Goal: Task Accomplishment & Management: Manage account settings

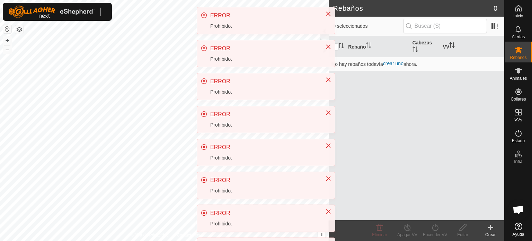
scroll to position [130, 0]
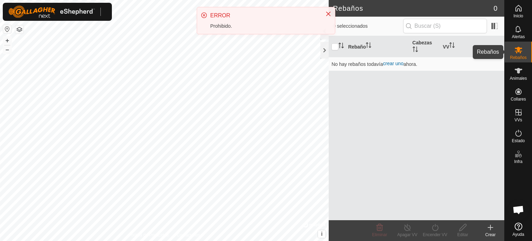
click at [517, 54] on icon at bounding box center [518, 50] width 8 height 8
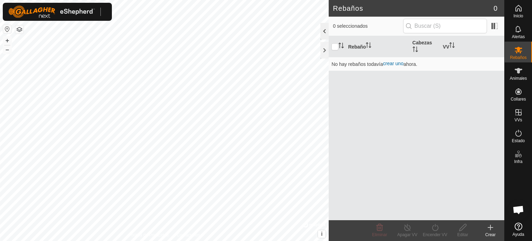
click at [324, 34] on div at bounding box center [324, 31] width 8 height 17
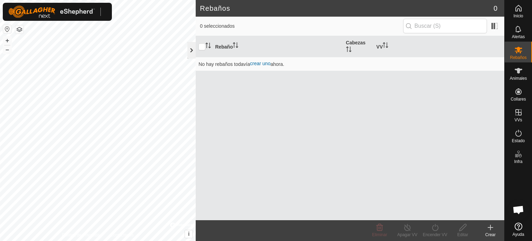
click at [190, 53] on div at bounding box center [191, 50] width 8 height 17
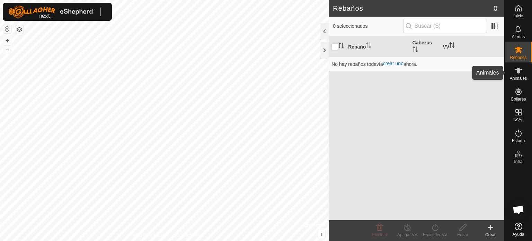
click at [518, 76] on font "Animales" at bounding box center [517, 78] width 17 height 5
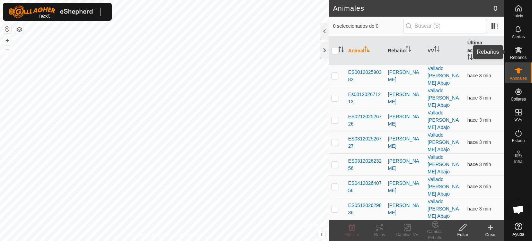
click at [516, 51] on icon at bounding box center [518, 50] width 8 height 7
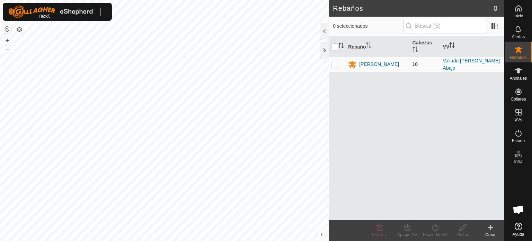
click at [335, 63] on p-checkbox at bounding box center [334, 64] width 7 height 6
checkbox input "true"
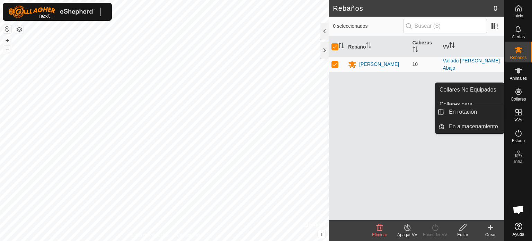
click at [518, 111] on icon at bounding box center [518, 112] width 6 height 6
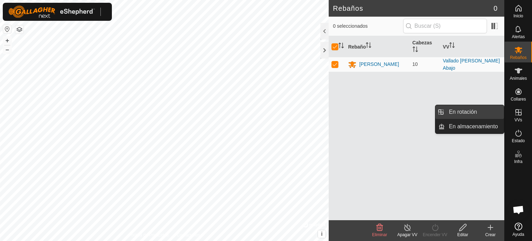
click at [472, 112] on link "En rotación" at bounding box center [473, 112] width 59 height 14
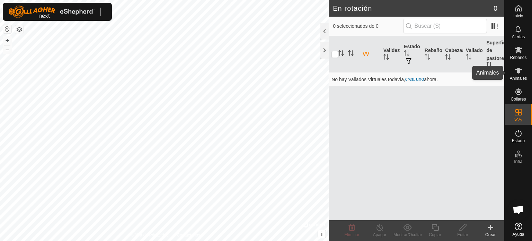
click at [520, 72] on icon at bounding box center [518, 70] width 8 height 8
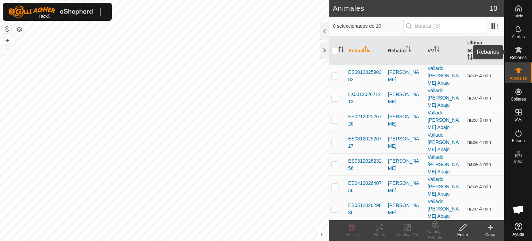
click at [518, 53] on icon at bounding box center [518, 50] width 8 height 8
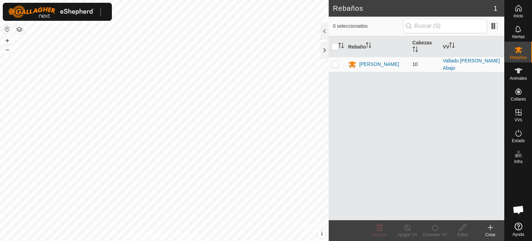
click at [333, 65] on p-checkbox at bounding box center [334, 64] width 7 height 6
checkbox input "true"
click at [411, 233] on font "Apagar VV" at bounding box center [407, 234] width 20 height 5
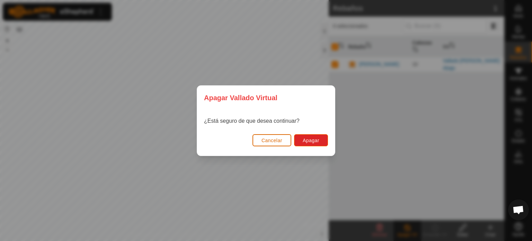
click at [281, 140] on font "Cancelar" at bounding box center [271, 140] width 21 height 6
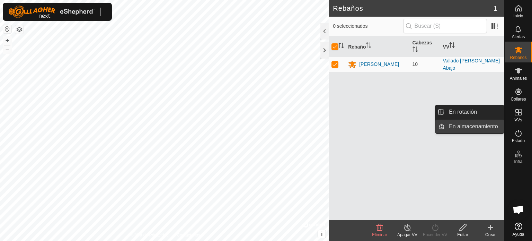
click at [490, 126] on link "En almacenamiento" at bounding box center [473, 126] width 59 height 14
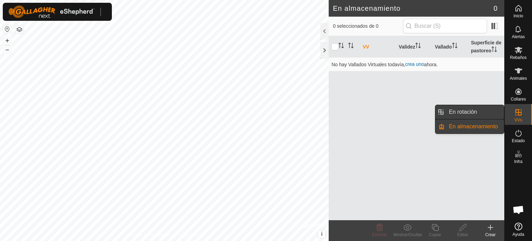
click at [471, 113] on link "En rotación" at bounding box center [473, 112] width 59 height 14
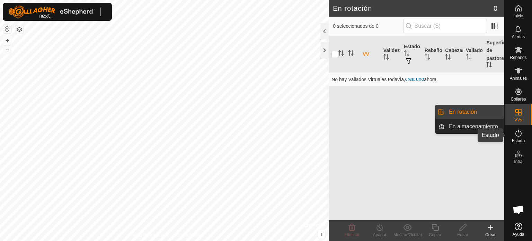
click at [519, 134] on icon at bounding box center [518, 133] width 8 height 8
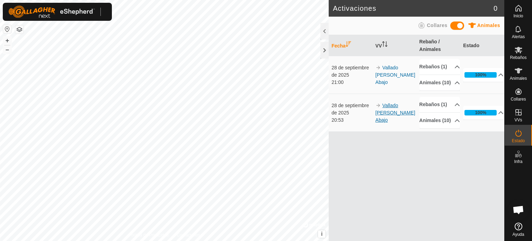
click at [386, 123] on font "Vallado [PERSON_NAME] Abajo" at bounding box center [395, 112] width 40 height 20
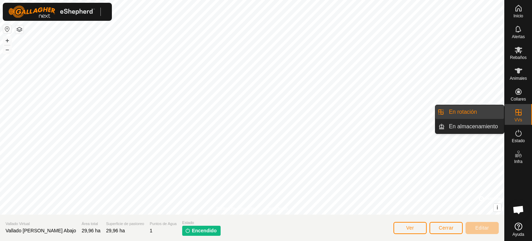
drag, startPoint x: 521, startPoint y: 117, endPoint x: 464, endPoint y: 112, distance: 56.6
click at [504, 112] on es-menu-bar "Inicio Alertas Rebaños Animales Collares VVs Estado Infra Ayuda En rotación En …" at bounding box center [518, 120] width 28 height 241
click at [481, 112] on link "En rotación" at bounding box center [473, 112] width 59 height 14
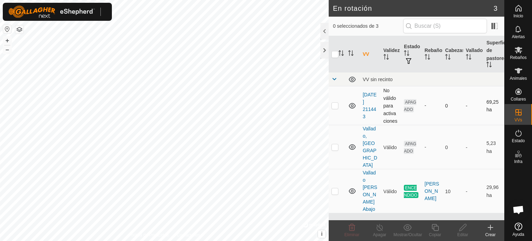
click at [369, 106] on td "[DATE] 211443" at bounding box center [370, 105] width 21 height 39
click at [332, 105] on p-checkbox at bounding box center [334, 105] width 7 height 6
checkbox input "true"
click at [404, 232] on font "Mostrar/Ocultar" at bounding box center [407, 234] width 29 height 5
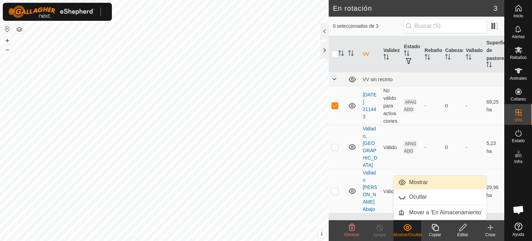
click at [417, 181] on link "Mostrar" at bounding box center [439, 182] width 92 height 14
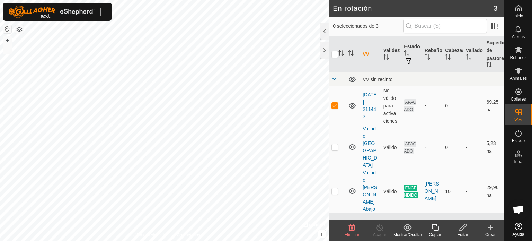
click at [462, 229] on icon at bounding box center [462, 227] width 9 height 8
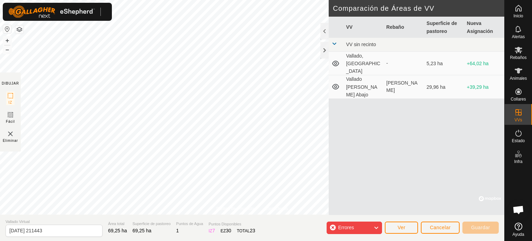
click at [357, 229] on span "Errores" at bounding box center [348, 227] width 21 height 9
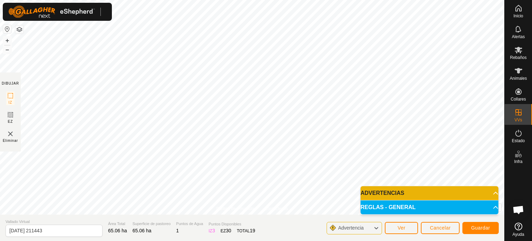
click at [370, 226] on div "Advertencia" at bounding box center [353, 227] width 55 height 12
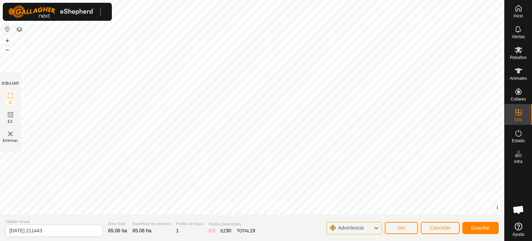
click at [375, 226] on icon at bounding box center [376, 227] width 6 height 9
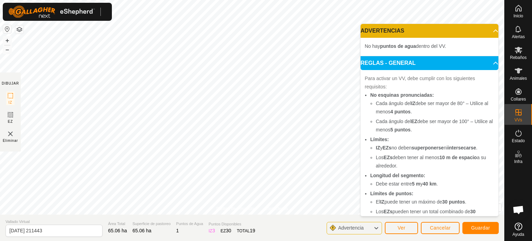
click at [407, 189] on body "Inicio Alertas Rebaños Animales Collares VVs Estado Infra Ayuda Política de Pri…" at bounding box center [266, 120] width 532 height 241
click at [381, 226] on div "Política de Privacidad Contáctenos Estado: APAGADO Tipo: Zona de Inclusión + – …" at bounding box center [252, 120] width 504 height 241
click at [311, 219] on div "Política de Privacidad Contáctenos Estado: APAGADO Tipo: Zona de Inclusión + – …" at bounding box center [252, 120] width 504 height 241
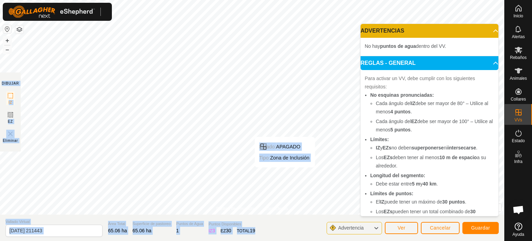
click at [285, 175] on div "Política de Privacidad Contáctenos Estado: APAGADO Tipo: Zona de Inclusión + – …" at bounding box center [252, 120] width 504 height 241
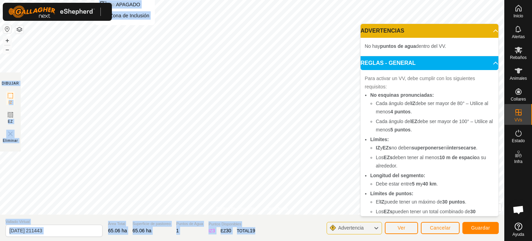
drag, startPoint x: 311, startPoint y: 219, endPoint x: 126, endPoint y: -9, distance: 293.9
click at [126, 0] on html "Inicio Alertas Rebaños Animales Collares VVs Estado Infra Ayuda Política de Pri…" at bounding box center [266, 120] width 532 height 241
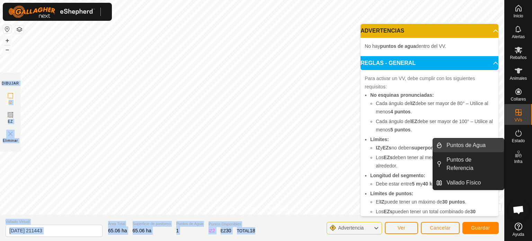
click at [474, 149] on link "Puntos de Agua" at bounding box center [473, 145] width 62 height 14
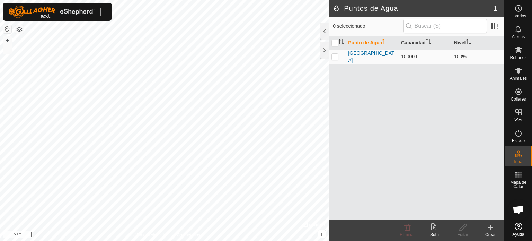
click at [337, 57] on p-checkbox at bounding box center [334, 57] width 7 height 6
checkbox input "true"
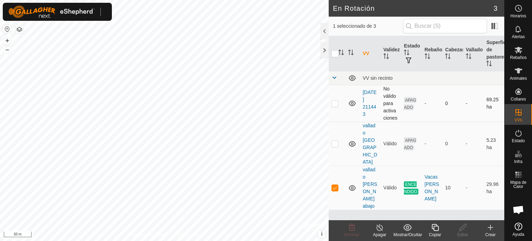
click at [335, 105] on p-checkbox at bounding box center [334, 103] width 7 height 6
checkbox input "true"
click at [336, 184] on p-checkbox at bounding box center [334, 187] width 7 height 6
checkbox input "false"
click at [334, 100] on p-checkbox at bounding box center [334, 103] width 7 height 6
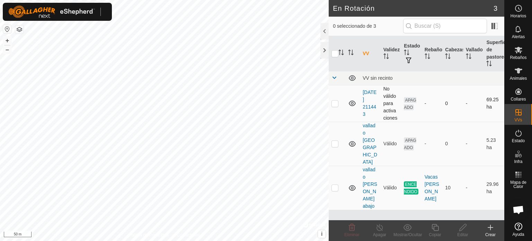
checkbox input "true"
click at [409, 233] on div "Mostrar/Ocultar" at bounding box center [407, 234] width 28 height 6
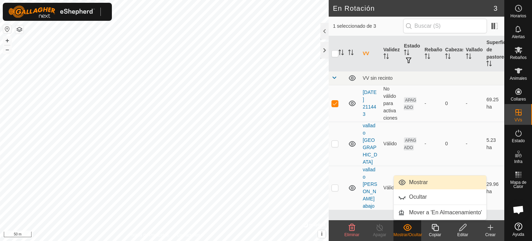
click at [413, 181] on link "Mostrar" at bounding box center [439, 182] width 92 height 14
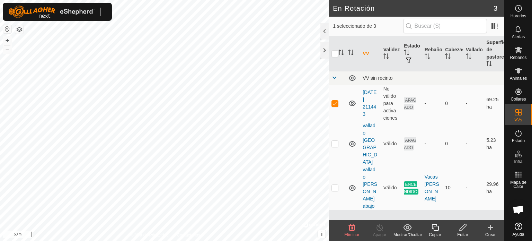
click at [465, 227] on icon at bounding box center [462, 227] width 9 height 8
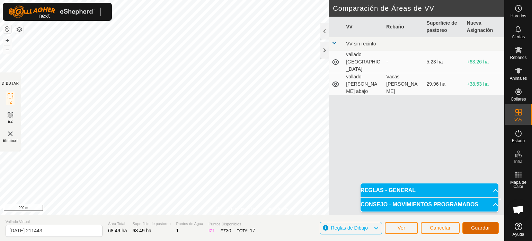
drag, startPoint x: 173, startPoint y: 27, endPoint x: 483, endPoint y: 228, distance: 369.9
click at [483, 228] on span "Guardar" at bounding box center [480, 228] width 19 height 6
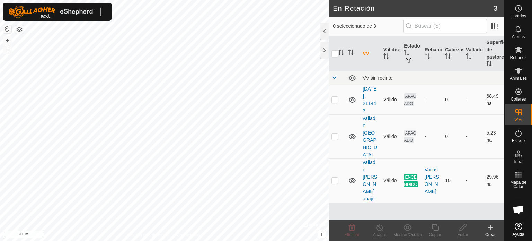
click at [332, 97] on p-checkbox at bounding box center [334, 100] width 7 height 6
drag, startPoint x: 369, startPoint y: 99, endPoint x: 332, endPoint y: 102, distance: 37.1
click at [332, 102] on td at bounding box center [336, 99] width 17 height 29
checkbox input "false"
click at [338, 177] on p-checkbox at bounding box center [334, 180] width 7 height 6
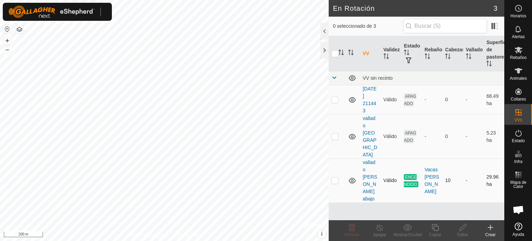
checkbox input "true"
click at [379, 229] on icon at bounding box center [379, 227] width 9 height 8
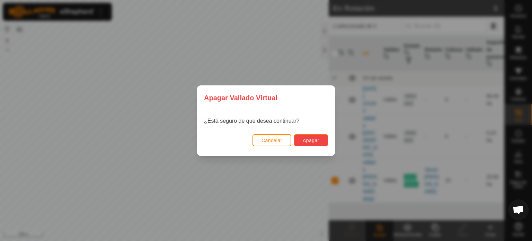
click at [317, 141] on span "Apagar" at bounding box center [310, 140] width 17 height 6
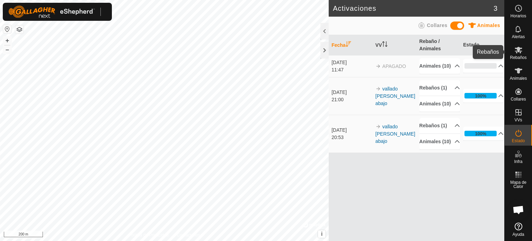
click at [520, 52] on icon at bounding box center [518, 50] width 8 height 7
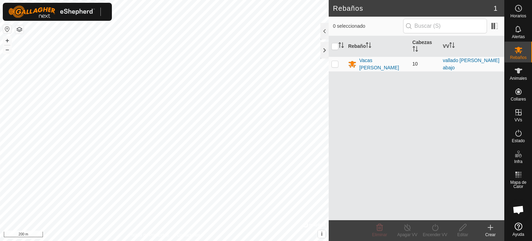
click at [334, 62] on p-checkbox at bounding box center [334, 64] width 7 height 6
checkbox input "true"
click at [435, 228] on icon at bounding box center [435, 227] width 9 height 8
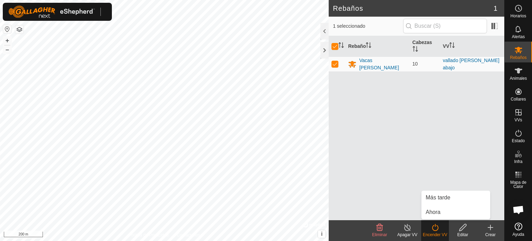
click at [415, 233] on div "Apagar VV" at bounding box center [407, 234] width 28 height 6
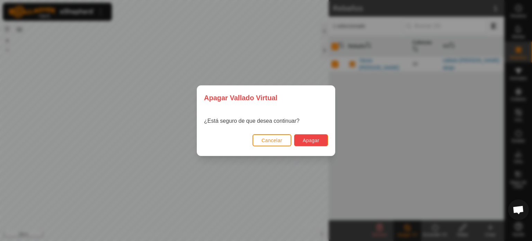
click at [317, 142] on span "Apagar" at bounding box center [310, 140] width 17 height 6
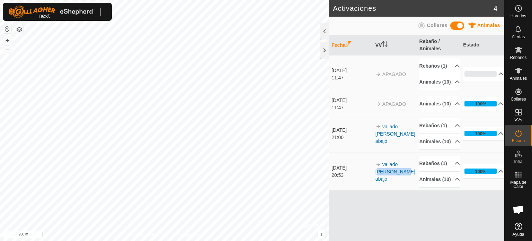
drag, startPoint x: 400, startPoint y: 193, endPoint x: 396, endPoint y: 220, distance: 27.0
click at [396, 190] on td "vallado [PERSON_NAME] abajo" at bounding box center [394, 171] width 44 height 38
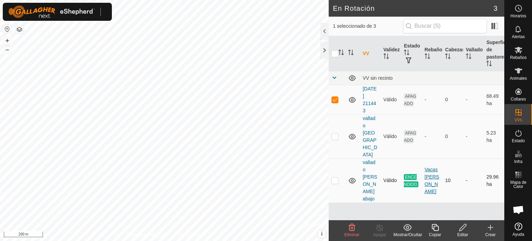
click at [429, 166] on div "Vacas [PERSON_NAME]" at bounding box center [431, 180] width 15 height 29
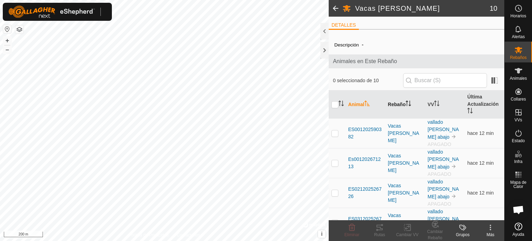
click at [391, 105] on th "Rebaño" at bounding box center [405, 104] width 40 height 28
click at [521, 53] on icon at bounding box center [518, 50] width 8 height 8
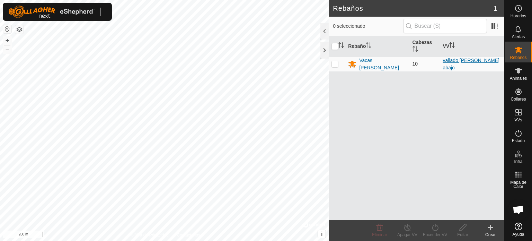
click at [449, 64] on link "vallado [PERSON_NAME] abajo" at bounding box center [471, 63] width 56 height 13
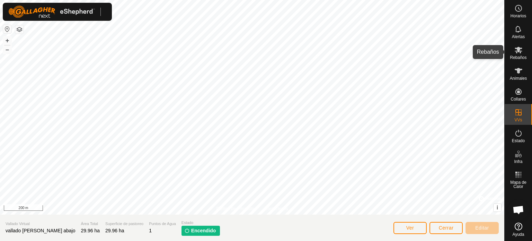
click at [519, 52] on icon at bounding box center [518, 50] width 8 height 7
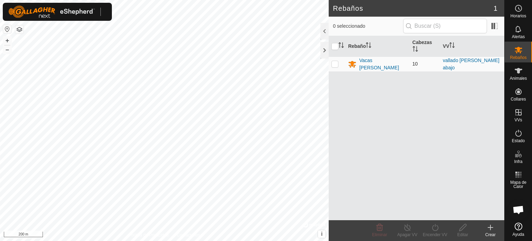
click at [331, 64] on td at bounding box center [336, 63] width 17 height 15
checkbox input "true"
click at [462, 230] on icon at bounding box center [462, 227] width 9 height 8
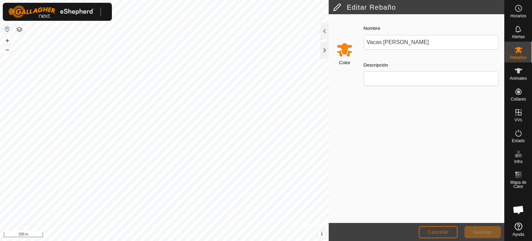
click at [441, 232] on span "Cancelar" at bounding box center [437, 232] width 21 height 6
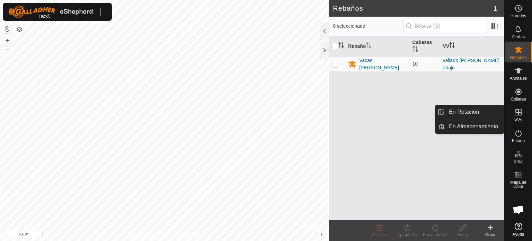
click at [517, 116] on icon at bounding box center [518, 112] width 8 height 8
click at [479, 128] on link "En Almacenamiento" at bounding box center [473, 126] width 59 height 14
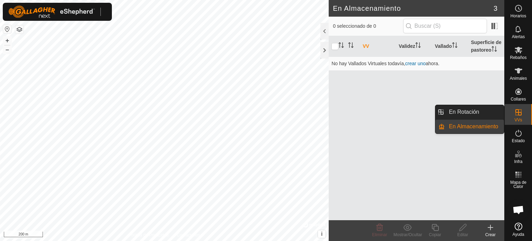
click at [522, 115] on es-virtualpaddocks-svg-icon at bounding box center [518, 112] width 12 height 11
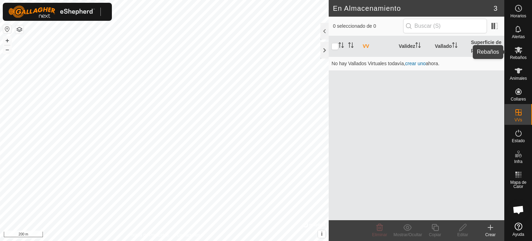
click at [515, 50] on icon at bounding box center [518, 50] width 8 height 8
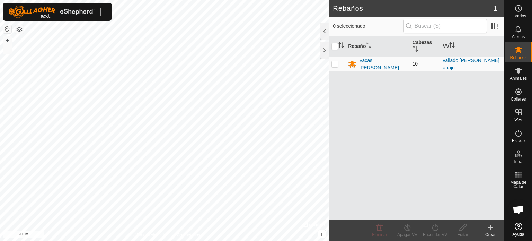
click at [335, 63] on p-checkbox at bounding box center [334, 64] width 7 height 6
checkbox input "true"
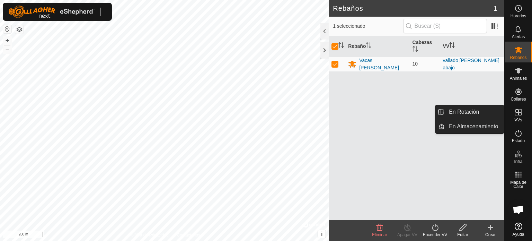
click at [517, 116] on icon at bounding box center [518, 112] width 8 height 8
click at [473, 127] on link "En Almacenamiento" at bounding box center [473, 126] width 59 height 14
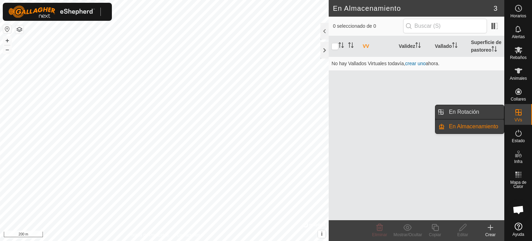
click at [463, 112] on link "En Rotación" at bounding box center [473, 112] width 59 height 14
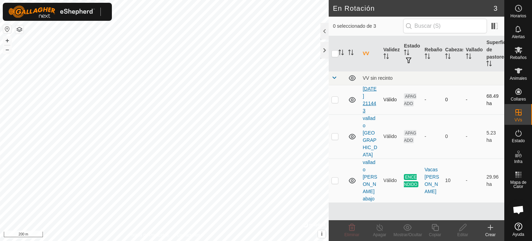
click at [365, 96] on link "[DATE] 211443" at bounding box center [369, 99] width 14 height 27
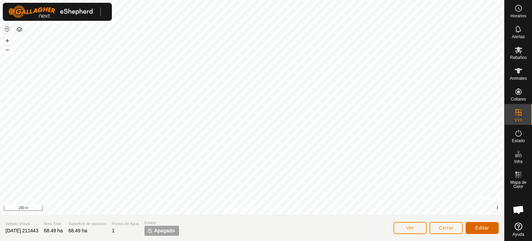
click at [482, 227] on span "Editar" at bounding box center [482, 228] width 14 height 6
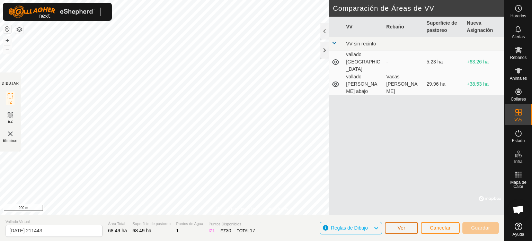
click at [407, 225] on button "Ver" at bounding box center [400, 227] width 33 height 12
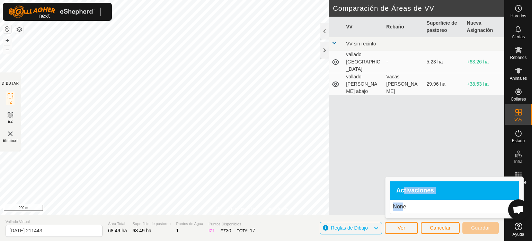
drag, startPoint x: 404, startPoint y: 191, endPoint x: 401, endPoint y: 206, distance: 15.5
click at [401, 206] on div "Activaciones None" at bounding box center [453, 197] width 129 height 33
click at [418, 206] on p "None" at bounding box center [453, 206] width 123 height 8
click at [377, 227] on icon at bounding box center [376, 227] width 6 height 9
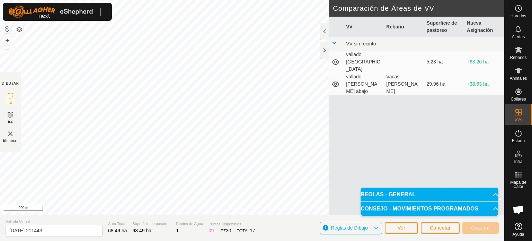
click at [377, 227] on icon at bounding box center [376, 227] width 6 height 9
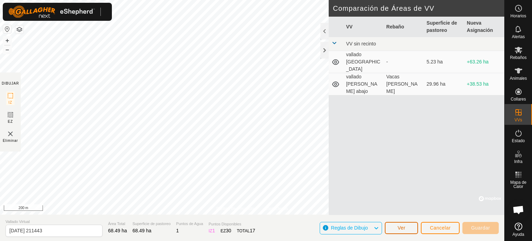
click at [406, 226] on button "Ver" at bounding box center [400, 227] width 33 height 12
click at [56, 229] on input "[DATE] 211443" at bounding box center [54, 230] width 97 height 12
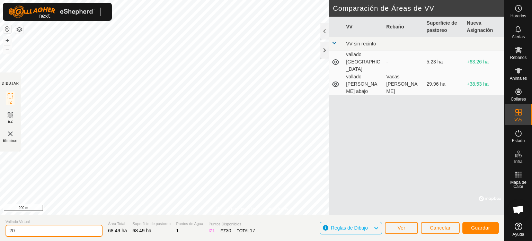
type input "2"
type input "r"
type input "RIO"
click at [481, 228] on span "Guardar" at bounding box center [480, 228] width 19 height 6
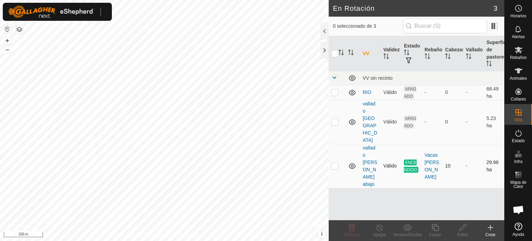
click at [336, 163] on p-checkbox at bounding box center [334, 166] width 7 height 6
checkbox input "true"
click at [381, 227] on icon at bounding box center [379, 227] width 9 height 8
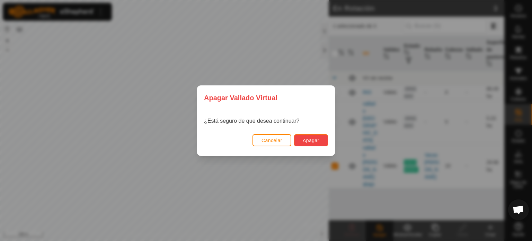
click at [304, 137] on button "Apagar" at bounding box center [311, 140] width 34 height 12
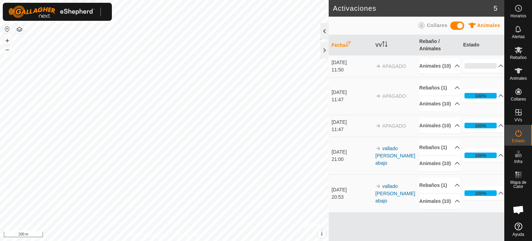
click at [322, 31] on div at bounding box center [324, 31] width 8 height 17
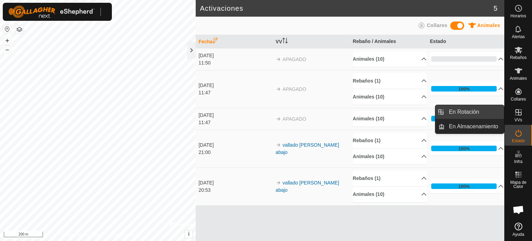
click at [483, 112] on link "En Rotación" at bounding box center [473, 112] width 59 height 14
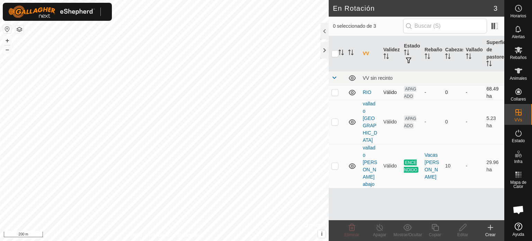
click at [334, 92] on p-checkbox at bounding box center [334, 92] width 7 height 6
checkbox input "true"
click at [411, 232] on div "Mostrar/Ocultar" at bounding box center [407, 234] width 28 height 6
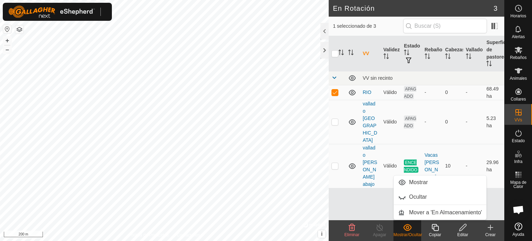
click at [411, 232] on div "Mostrar/Ocultar" at bounding box center [407, 234] width 28 height 6
click at [336, 163] on p-checkbox at bounding box center [334, 166] width 7 height 6
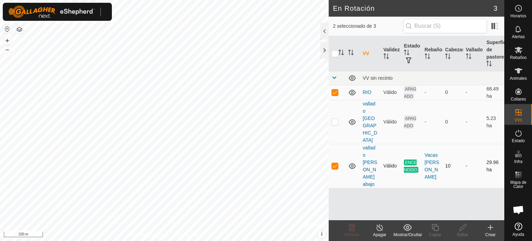
click at [336, 163] on p-checkbox at bounding box center [334, 166] width 7 height 6
checkbox input "false"
click at [333, 90] on p-checkbox at bounding box center [334, 92] width 7 height 6
checkbox input "false"
click at [336, 163] on p-checkbox at bounding box center [334, 166] width 7 height 6
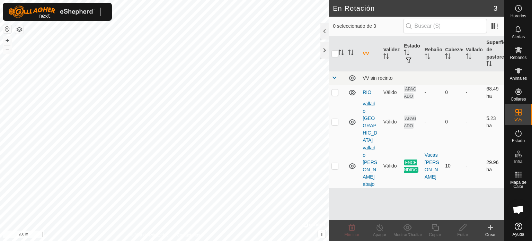
checkbox input "true"
click at [519, 132] on icon at bounding box center [518, 133] width 8 height 8
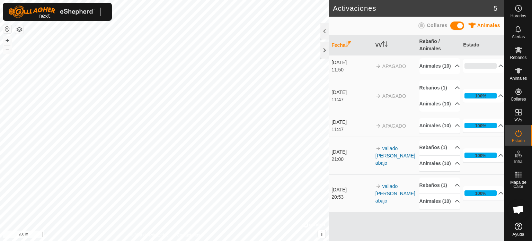
click at [453, 24] on span at bounding box center [457, 25] width 14 height 8
click at [458, 25] on span at bounding box center [457, 25] width 14 height 8
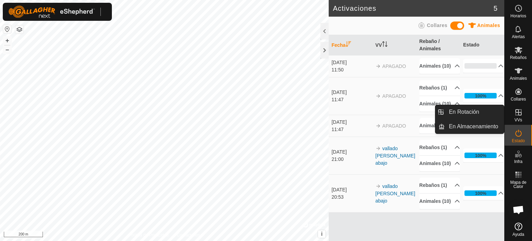
click at [518, 117] on es-virtualpaddocks-svg-icon at bounding box center [518, 112] width 12 height 11
click at [472, 130] on link "En Almacenamiento" at bounding box center [473, 126] width 59 height 14
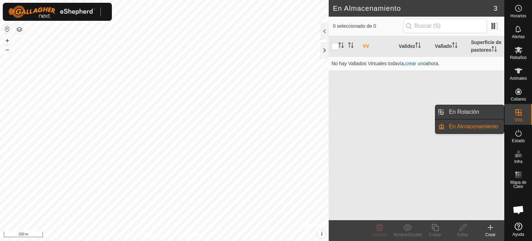
click at [470, 108] on link "En Rotación" at bounding box center [473, 112] width 59 height 14
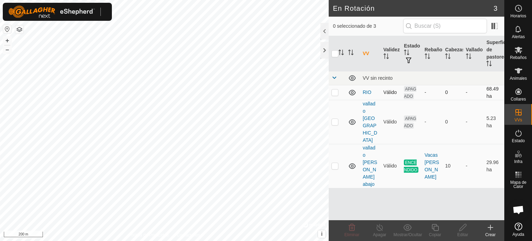
click at [335, 91] on p-checkbox at bounding box center [334, 92] width 7 height 6
checkbox input "true"
click at [517, 131] on icon at bounding box center [518, 133] width 8 height 8
